Goal: Browse casually

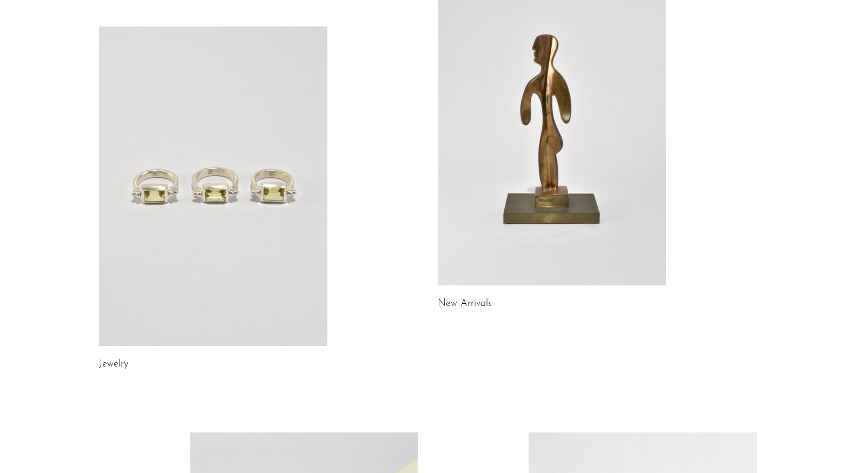
scroll to position [111, 0]
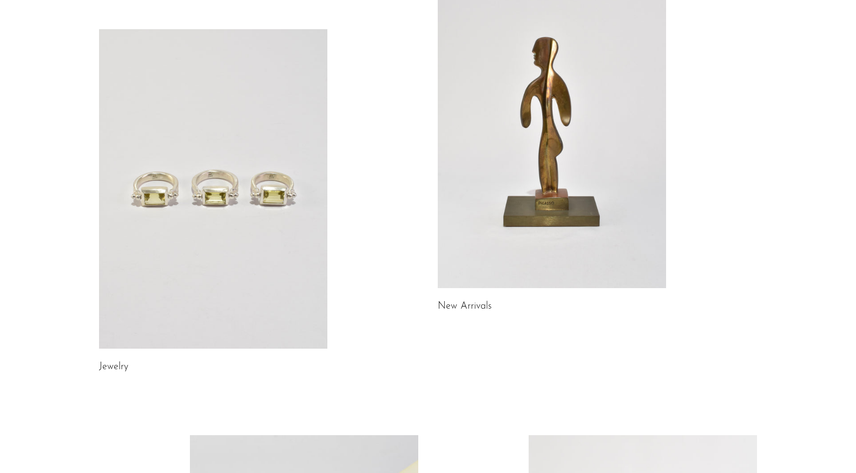
click at [254, 258] on link at bounding box center [213, 189] width 228 height 320
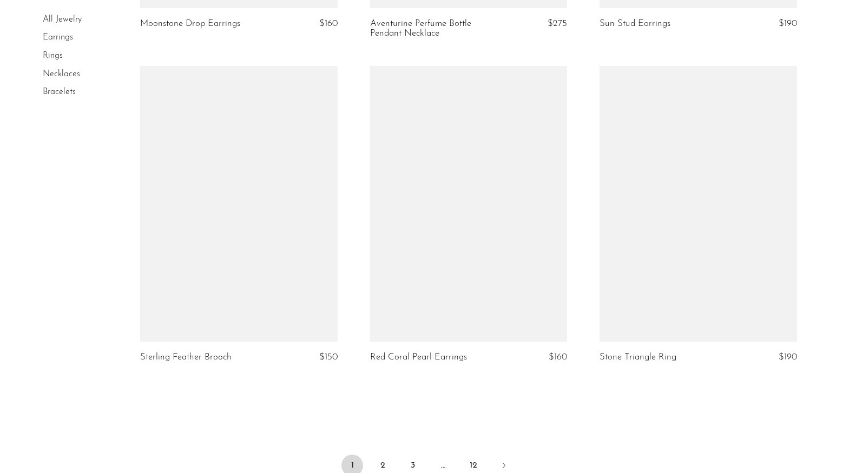
scroll to position [3638, 0]
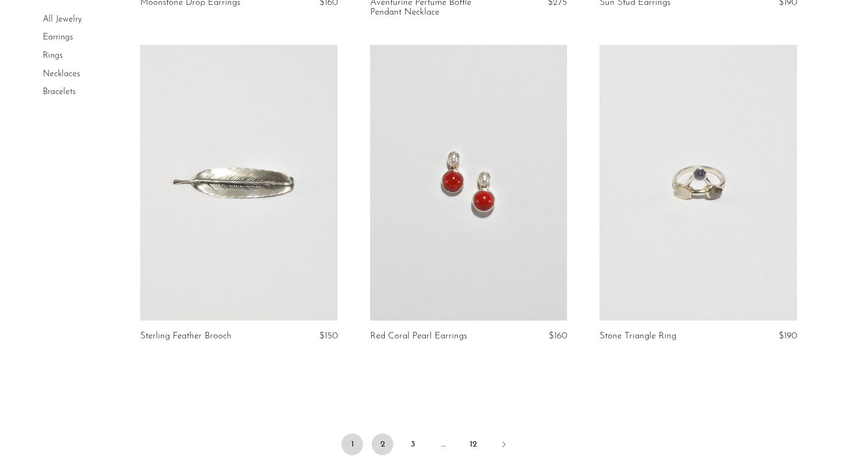
click at [378, 449] on link "2" at bounding box center [383, 445] width 22 height 22
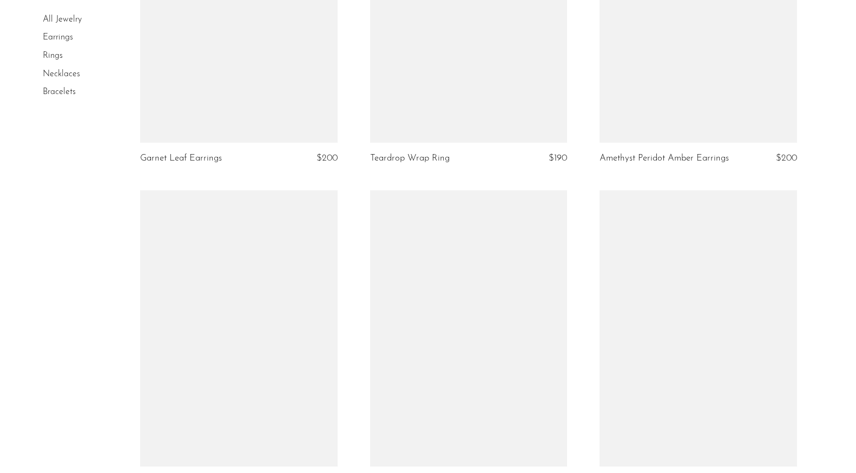
scroll to position [3567, 0]
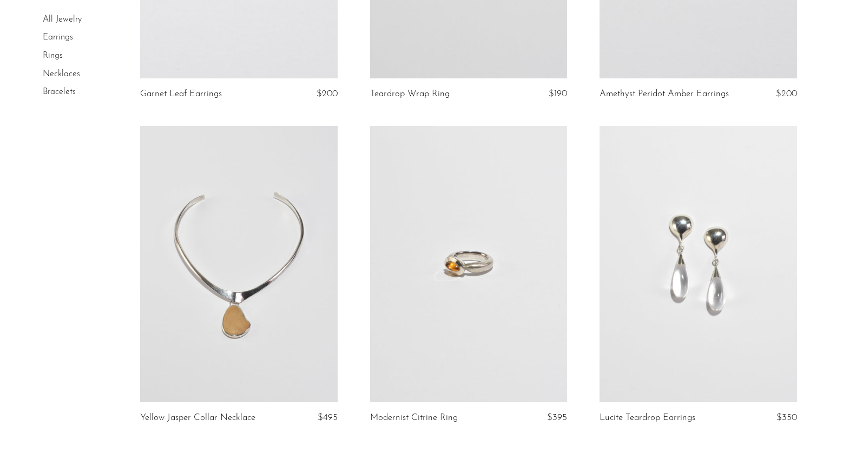
click at [313, 308] on link at bounding box center [238, 264] width 197 height 276
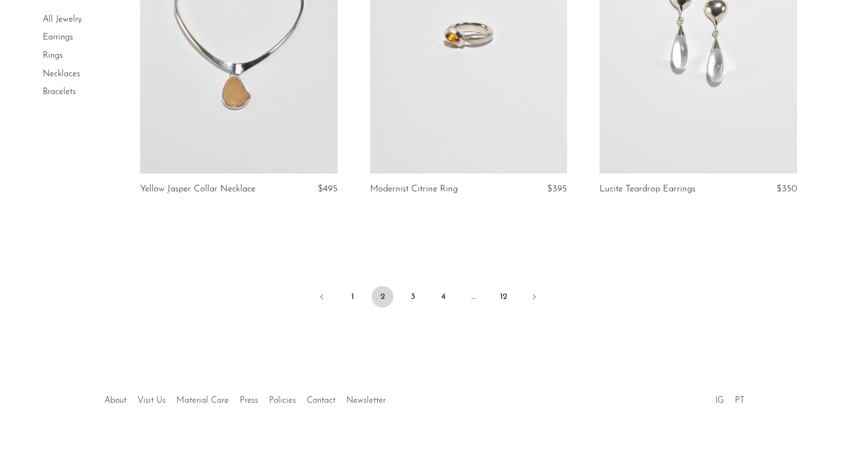
click at [397, 301] on ul "1 2 3 4 … 12" at bounding box center [428, 298] width 692 height 32
click at [400, 301] on ul "1 2 3 4 … 12" at bounding box center [428, 298] width 692 height 32
click at [402, 297] on link "3" at bounding box center [413, 297] width 22 height 22
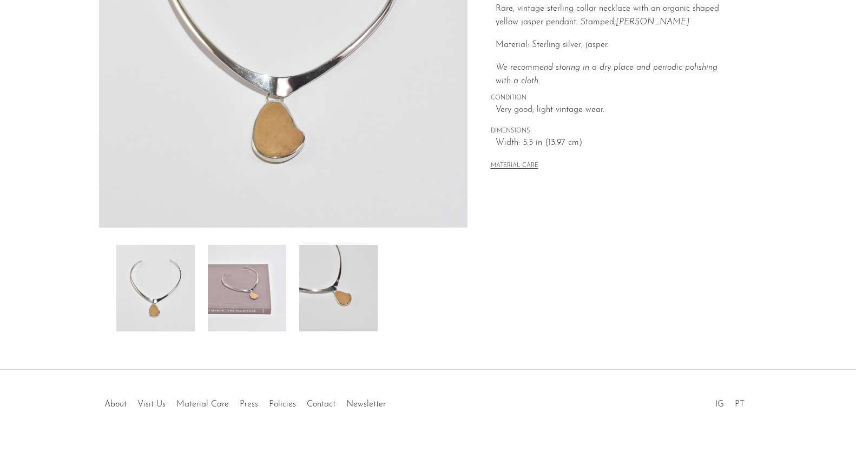
scroll to position [231, 0]
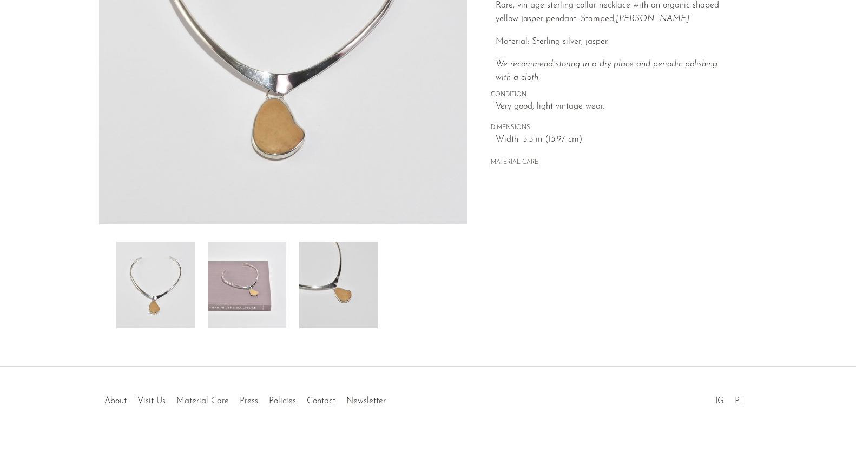
click at [266, 311] on img at bounding box center [247, 285] width 78 height 87
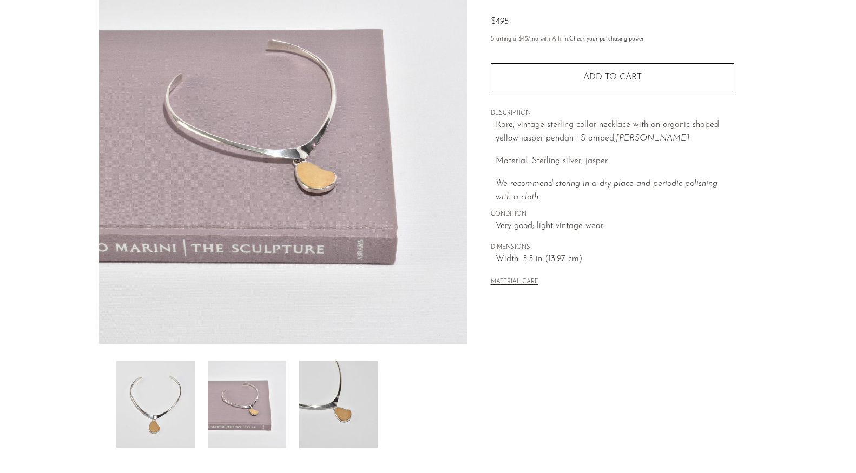
scroll to position [82, 0]
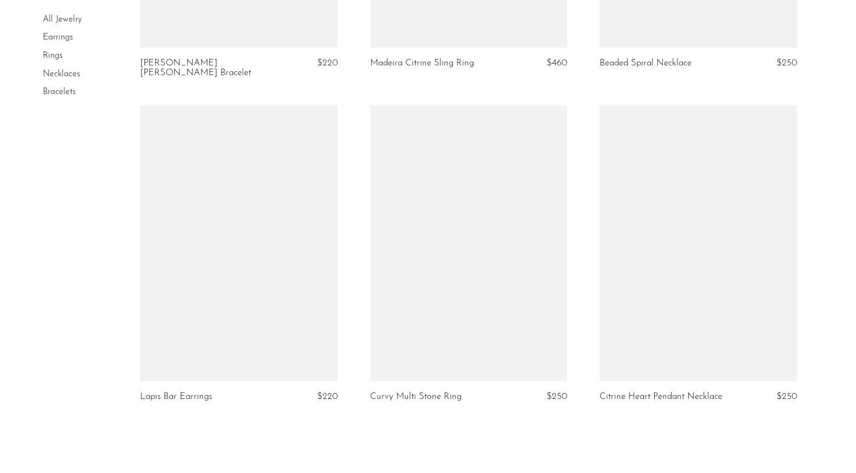
scroll to position [3822, 0]
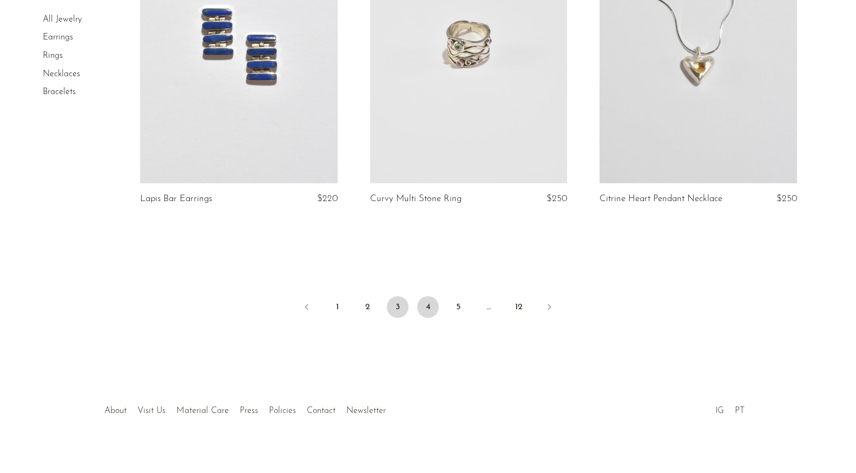
click at [430, 296] on link "4" at bounding box center [428, 307] width 22 height 22
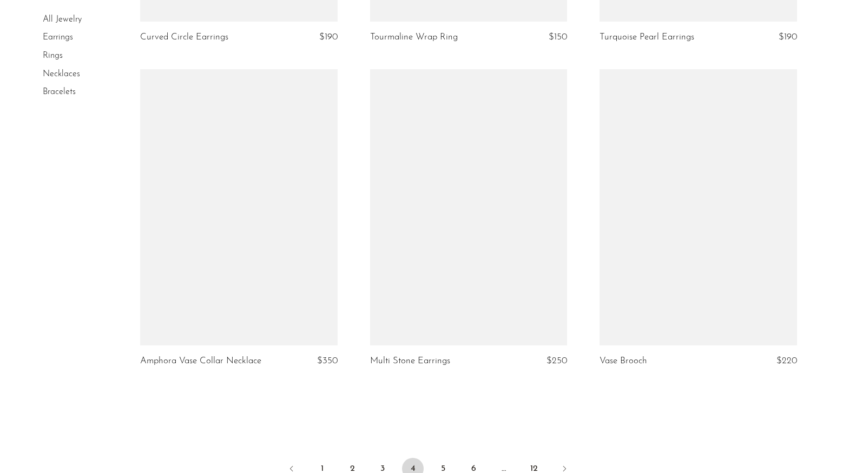
scroll to position [3666, 0]
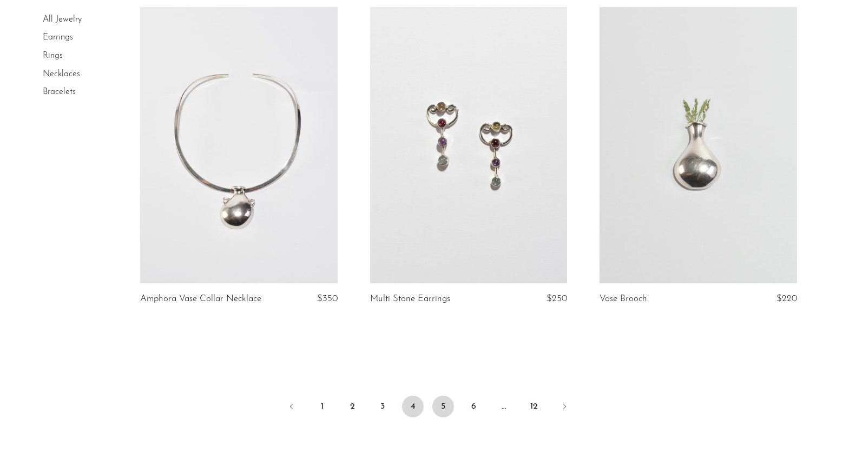
click at [440, 404] on link "5" at bounding box center [443, 407] width 22 height 22
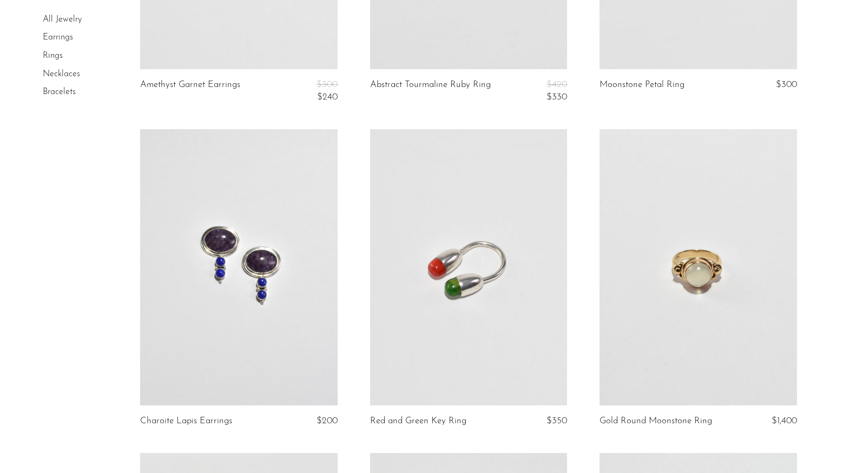
scroll to position [967, 0]
